Goal: Task Accomplishment & Management: Manage account settings

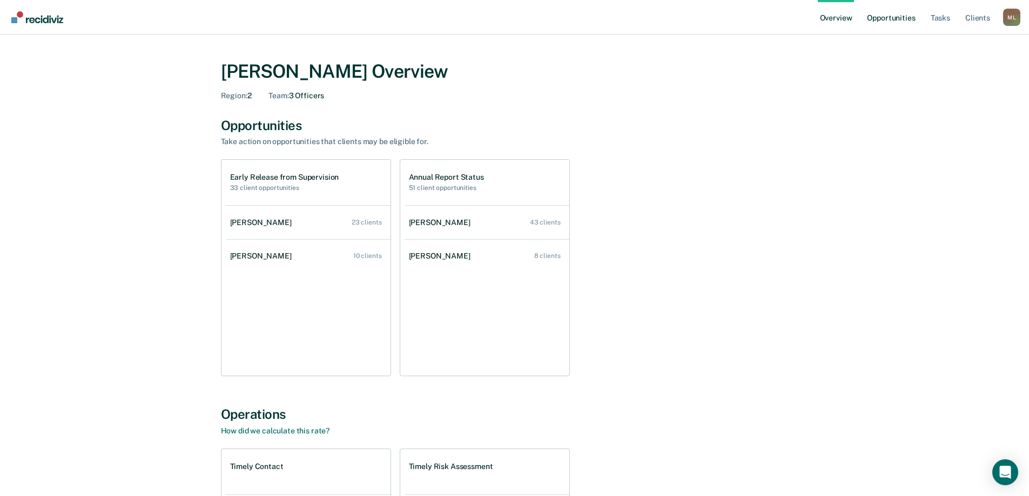
click at [914, 15] on link "Opportunities" at bounding box center [891, 17] width 52 height 35
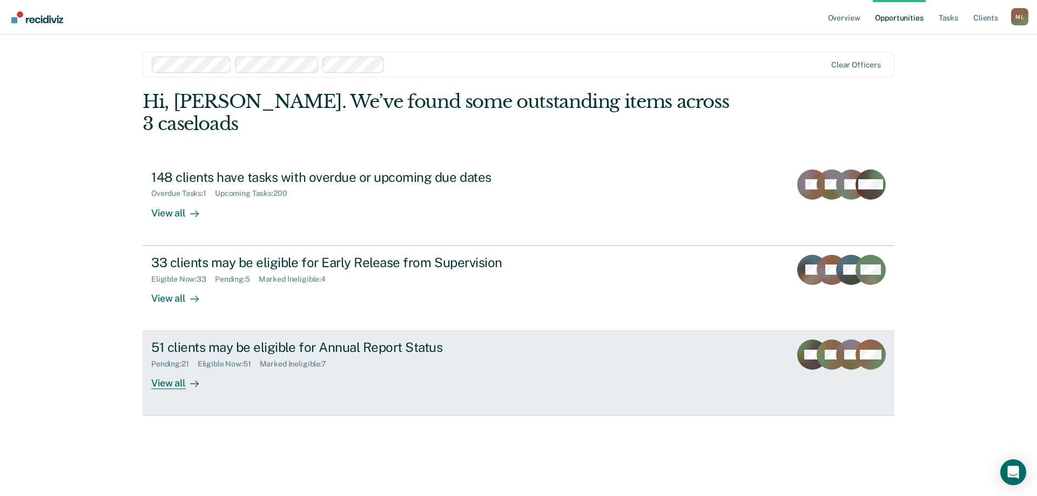
click at [401, 340] on div "51 clients may be eligible for Annual Report Status" at bounding box center [340, 348] width 379 height 16
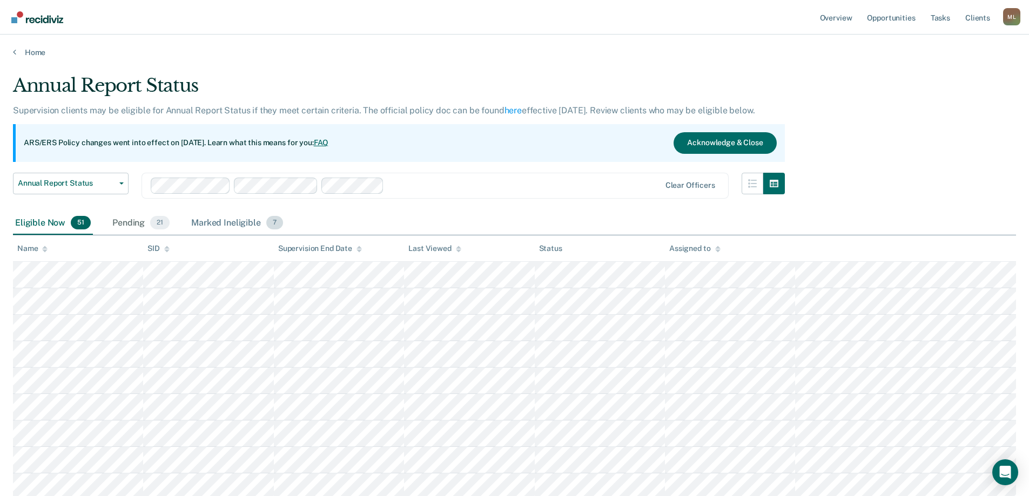
click at [243, 219] on div "Marked Ineligible 7" at bounding box center [237, 224] width 96 height 24
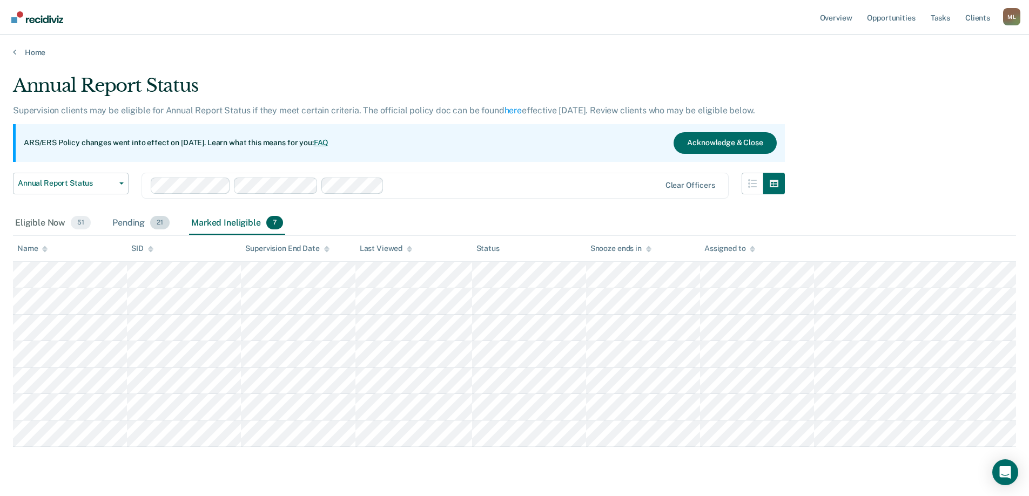
click at [156, 227] on span "21" at bounding box center [159, 223] width 19 height 14
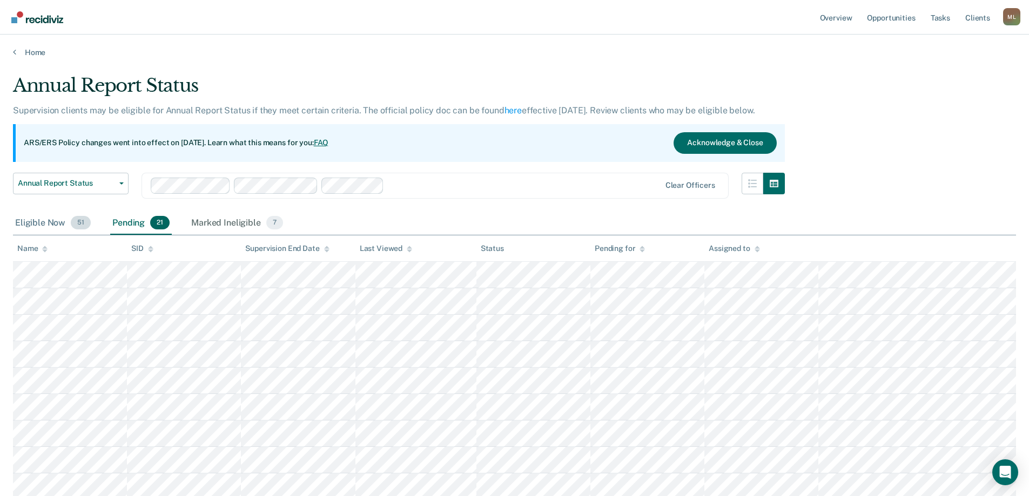
click at [43, 216] on div "Eligible Now 51" at bounding box center [53, 224] width 80 height 24
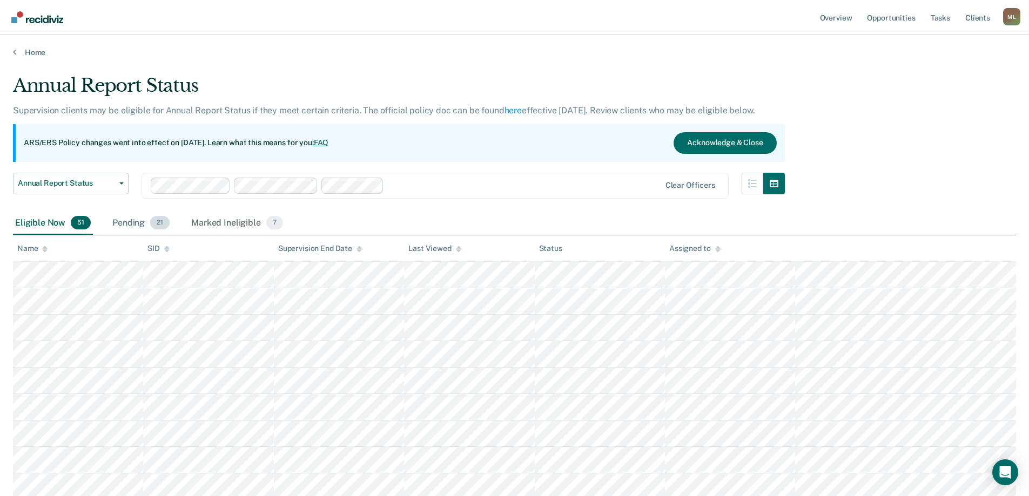
click at [152, 223] on span "21" at bounding box center [159, 223] width 19 height 14
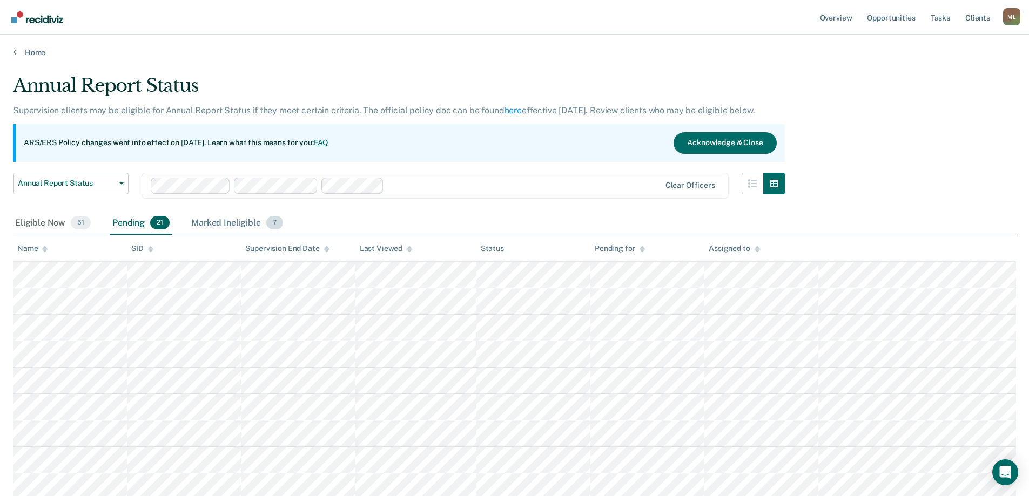
click at [221, 215] on div "Marked Ineligible 7" at bounding box center [237, 224] width 96 height 24
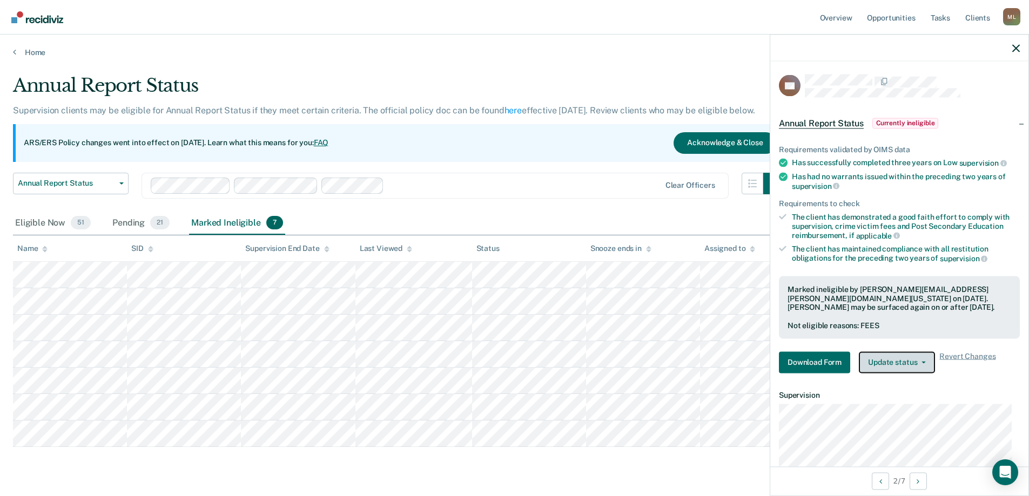
click at [905, 360] on button "Update status" at bounding box center [897, 363] width 76 height 22
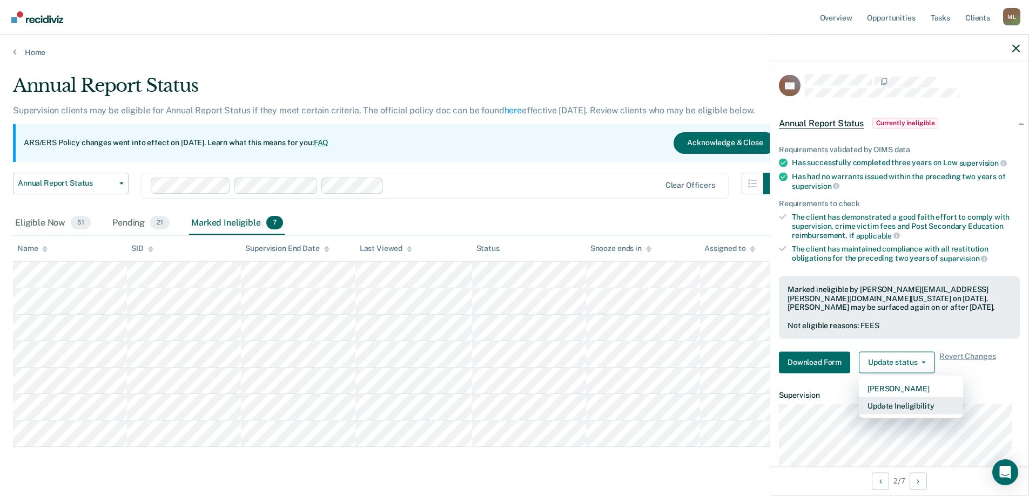
click at [913, 407] on button "Update Ineligibility" at bounding box center [911, 405] width 104 height 17
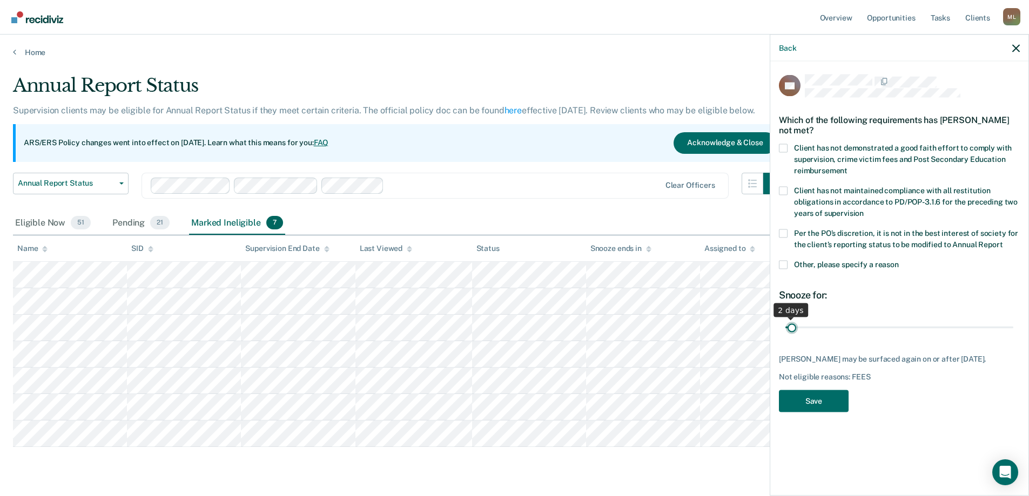
click at [791, 324] on input "range" at bounding box center [899, 327] width 228 height 19
type input "1"
click at [785, 328] on input "range" at bounding box center [899, 327] width 228 height 19
drag, startPoint x: 789, startPoint y: 328, endPoint x: 781, endPoint y: 328, distance: 7.6
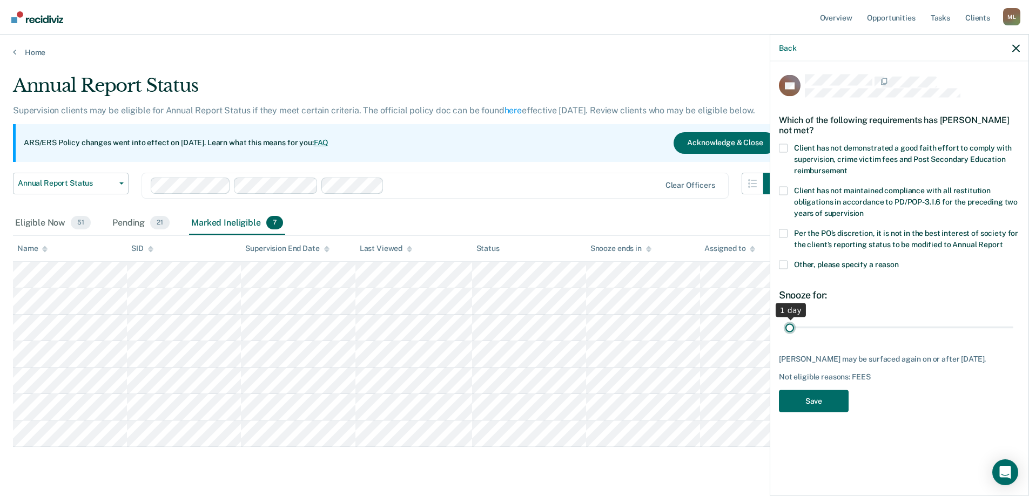
click at [785, 328] on input "range" at bounding box center [899, 327] width 228 height 19
click at [823, 406] on button "Save" at bounding box center [814, 401] width 70 height 22
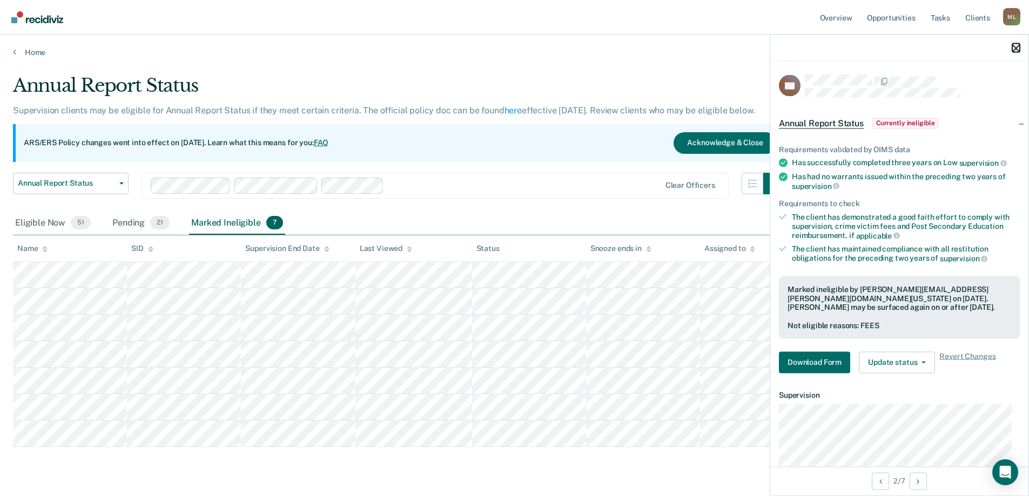
click at [1015, 46] on icon "button" at bounding box center [1016, 48] width 8 height 8
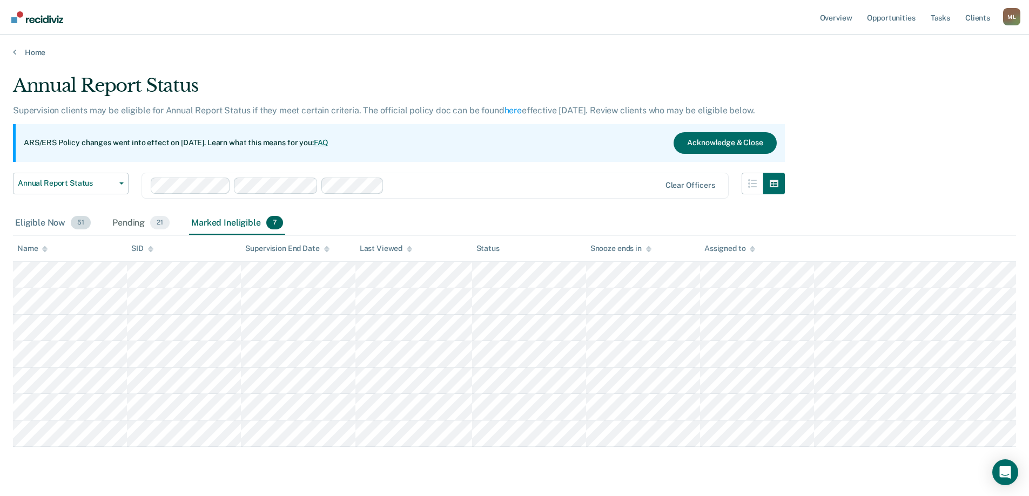
click at [42, 225] on div "Eligible Now 51" at bounding box center [53, 224] width 80 height 24
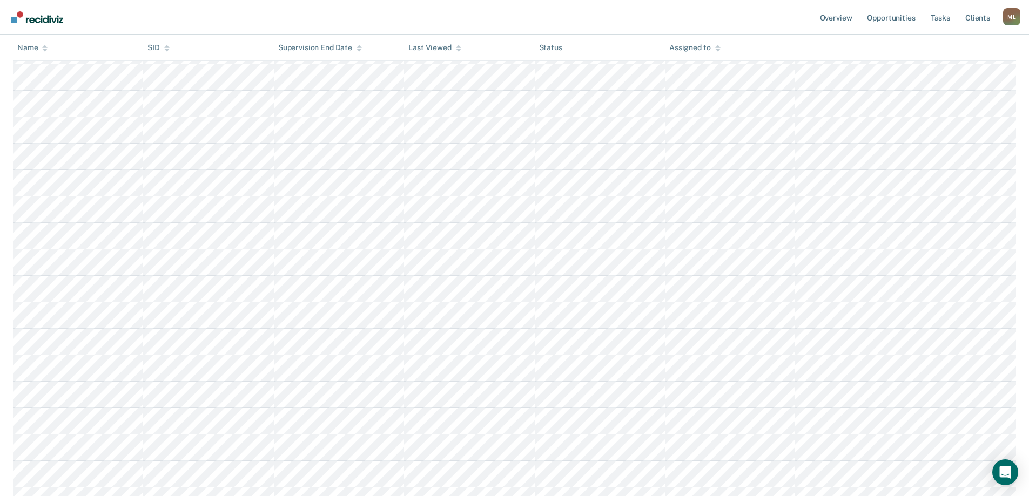
scroll to position [864, 0]
